Goal: Task Accomplishment & Management: Manage account settings

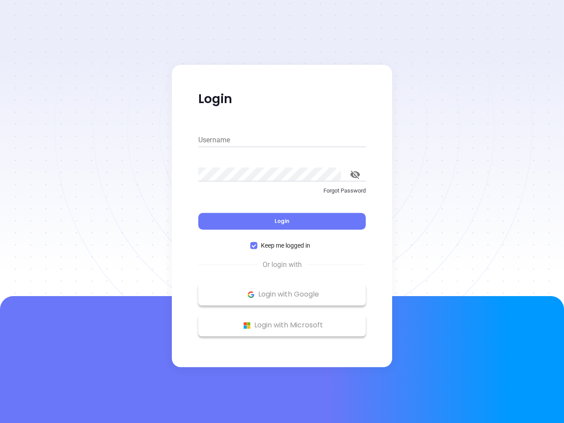
click at [282, 211] on div "Login" at bounding box center [281, 215] width 167 height 27
click at [282, 140] on input "Username" at bounding box center [281, 140] width 167 height 14
click at [355, 174] on icon "toggle password visibility" at bounding box center [355, 174] width 10 height 8
click at [282, 221] on span "Login" at bounding box center [281, 220] width 15 height 7
click at [282, 245] on span "Keep me logged in" at bounding box center [285, 245] width 56 height 10
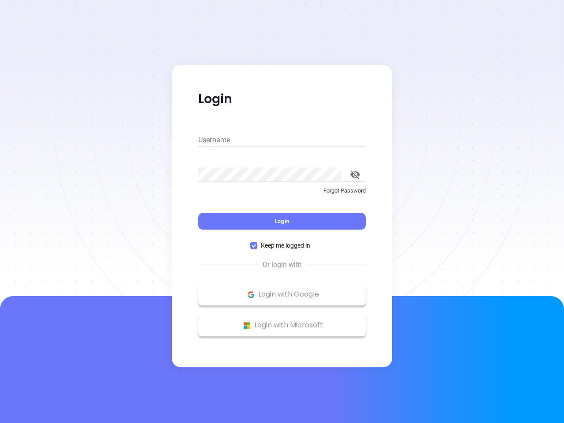
click at [257, 245] on input "Keep me logged in" at bounding box center [253, 245] width 7 height 7
checkbox input "false"
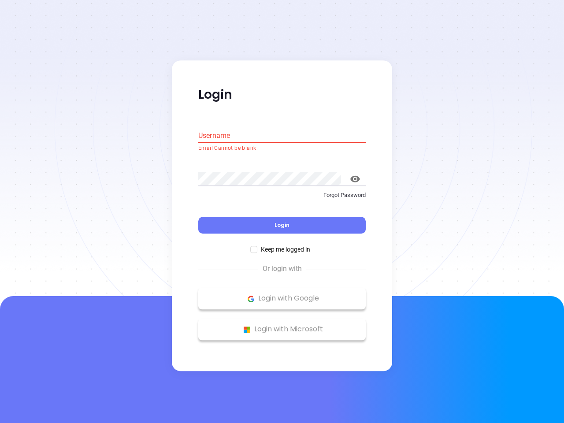
click at [282, 294] on p "Login with Google" at bounding box center [282, 298] width 159 height 13
click at [282, 325] on p "Login with Microsoft" at bounding box center [282, 329] width 159 height 13
